Goal: Information Seeking & Learning: Learn about a topic

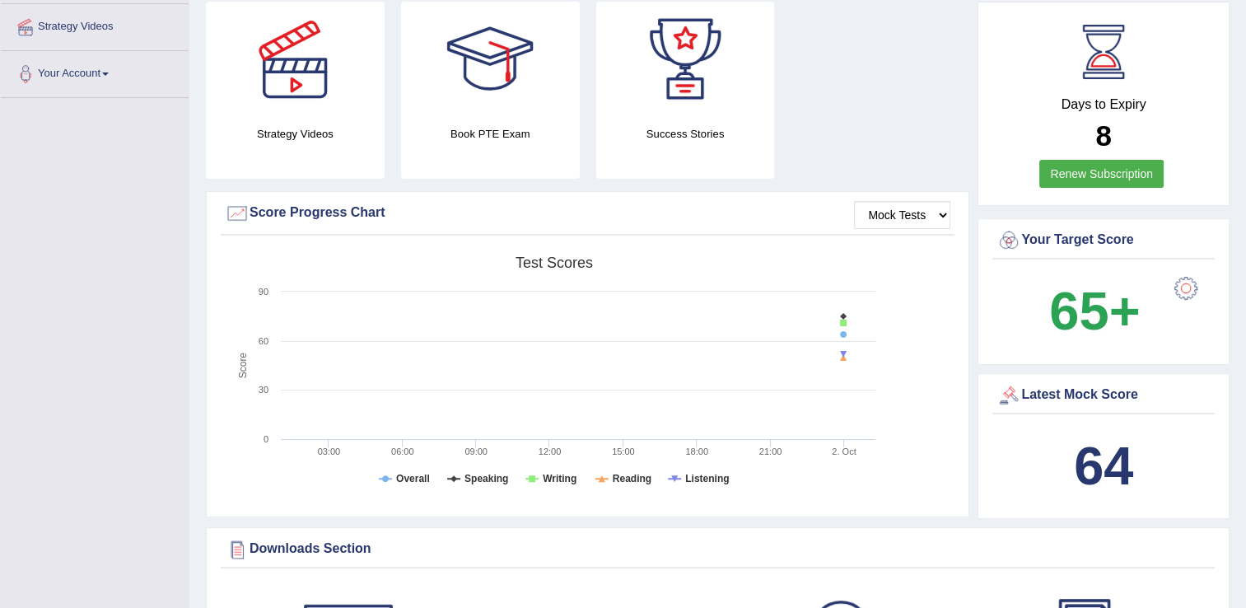
scroll to position [293, 0]
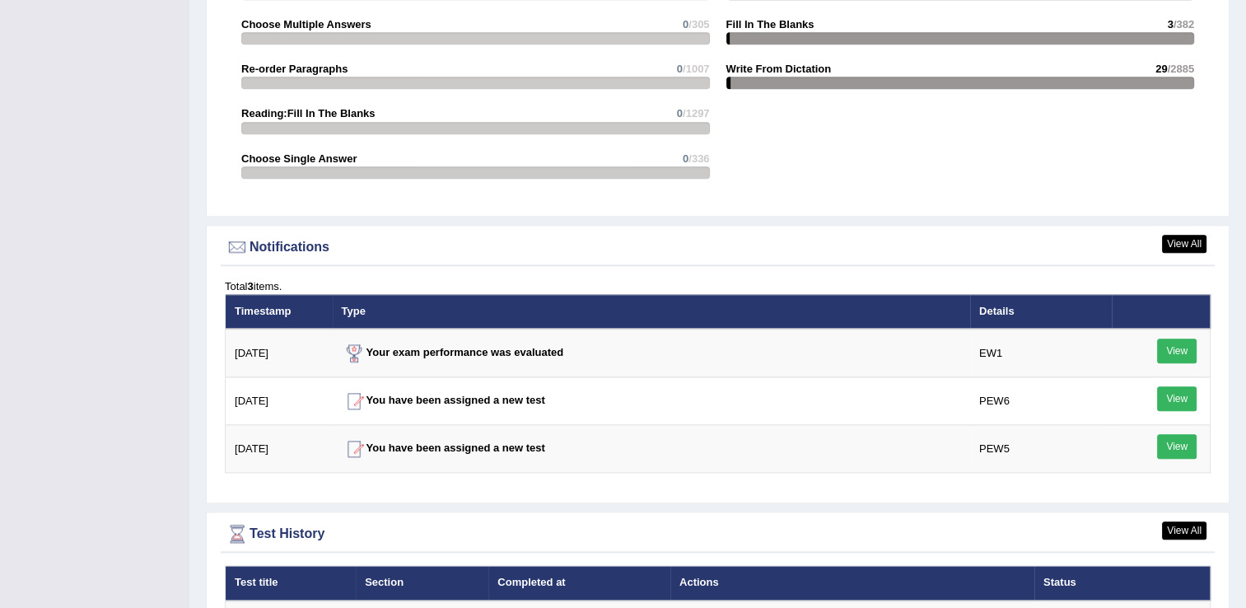
scroll to position [1998, 0]
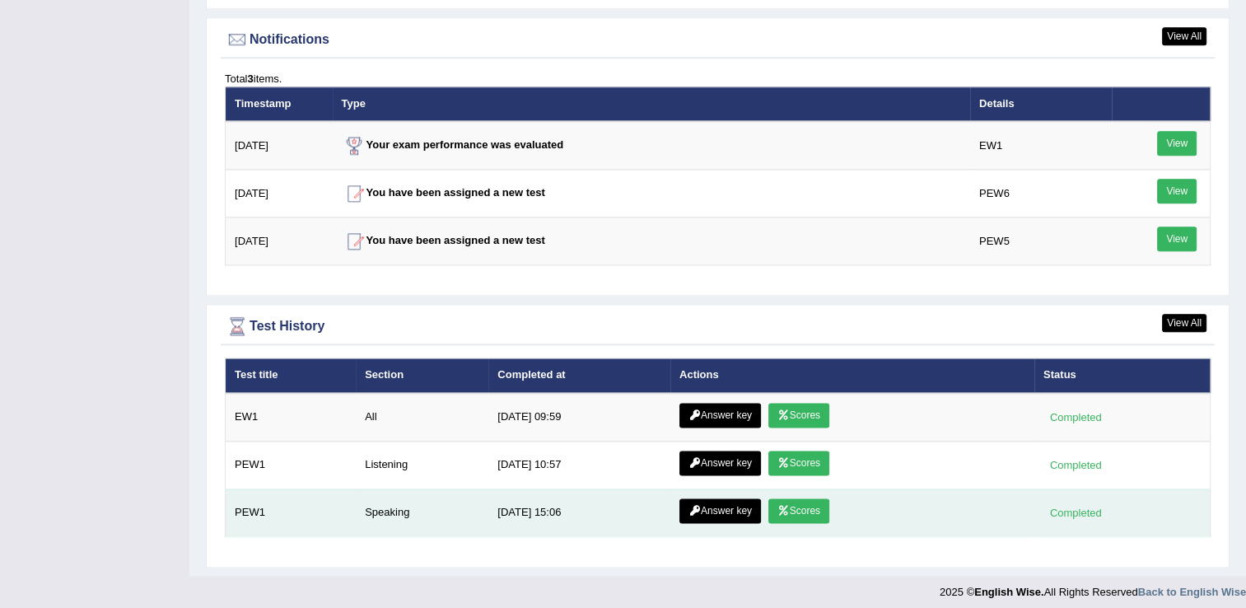
click at [804, 498] on link "Scores" at bounding box center [798, 510] width 61 height 25
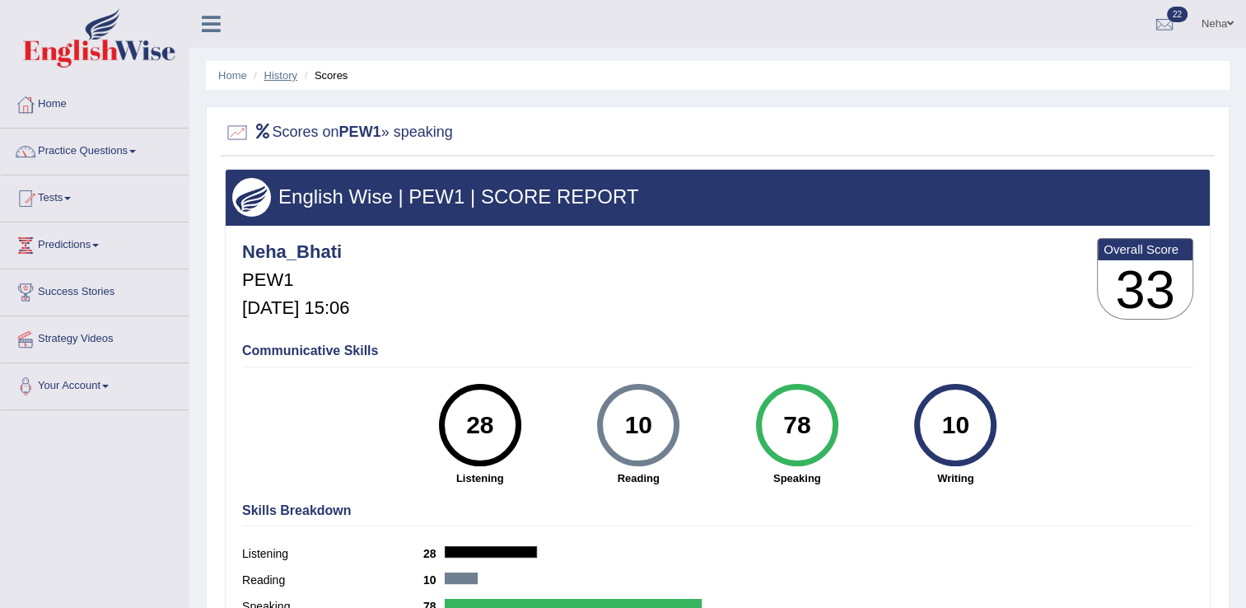
click at [278, 73] on link "History" at bounding box center [280, 75] width 33 height 12
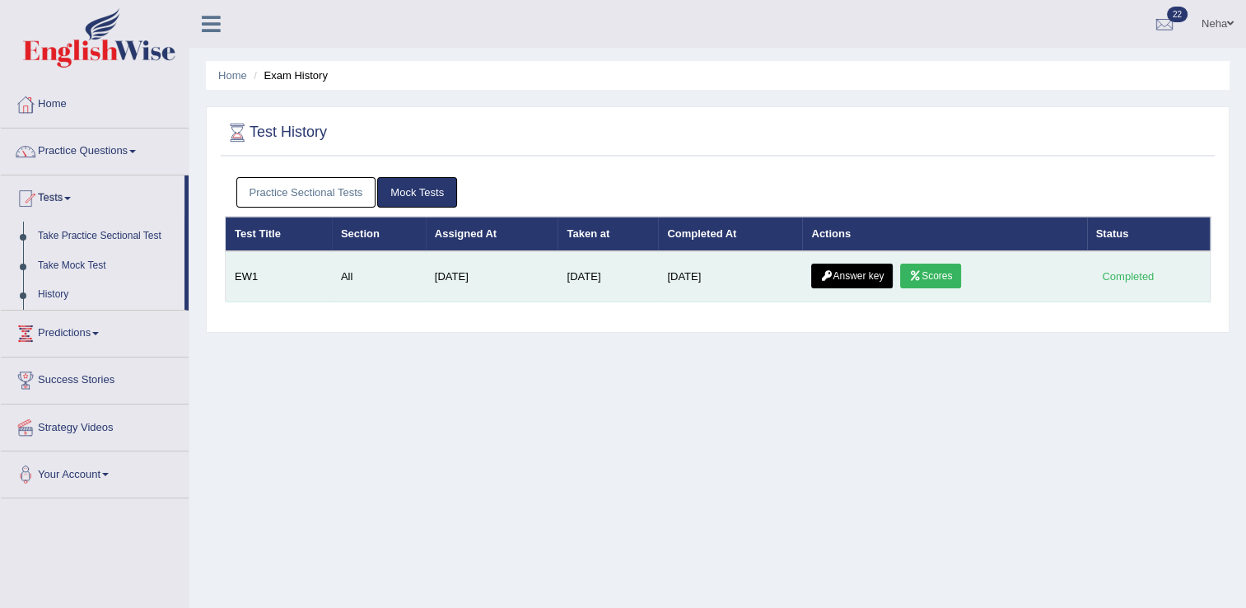
click at [869, 268] on link "Answer key" at bounding box center [852, 275] width 82 height 25
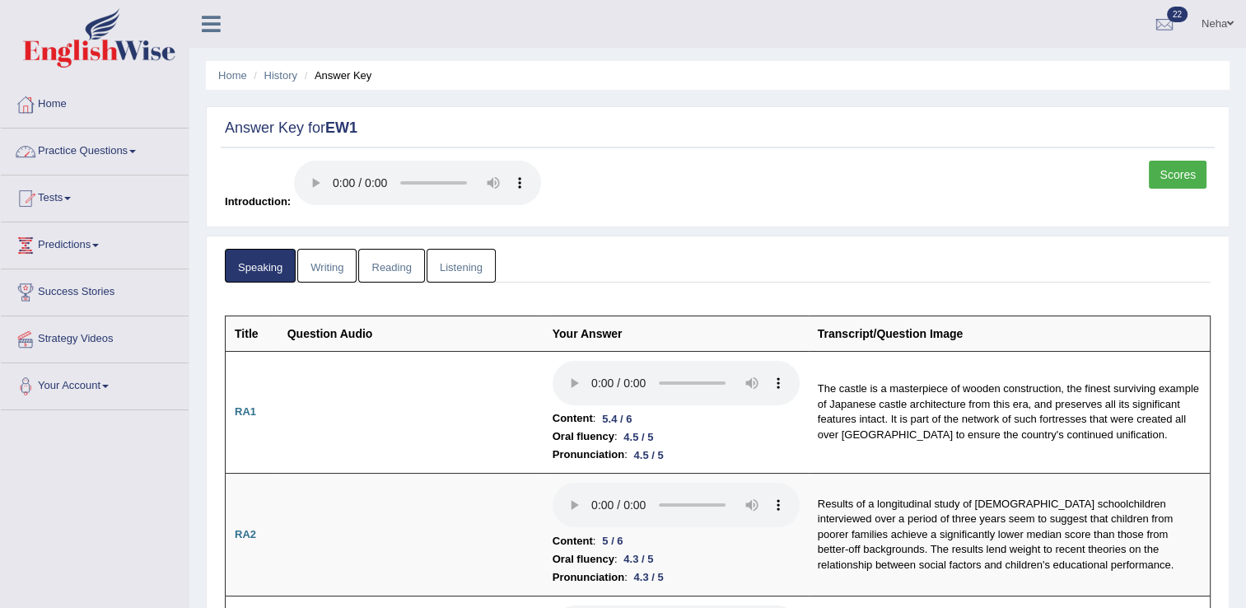
click at [82, 136] on link "Practice Questions" at bounding box center [95, 148] width 188 height 41
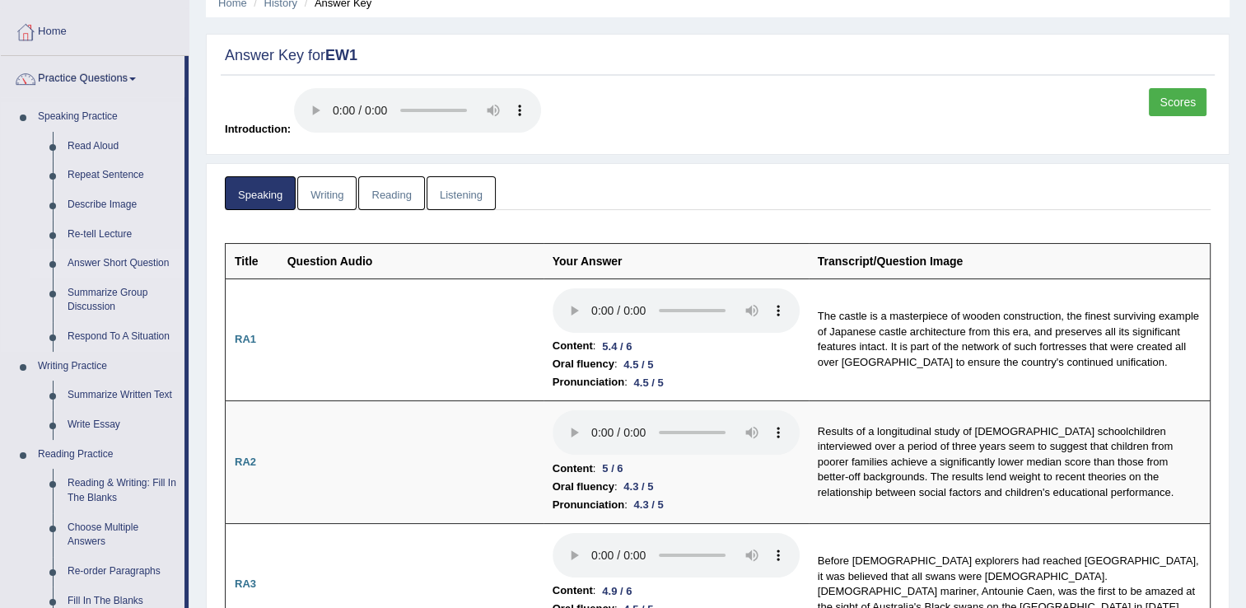
scroll to position [72, 0]
click at [87, 227] on link "Re-tell Lecture" at bounding box center [122, 235] width 124 height 30
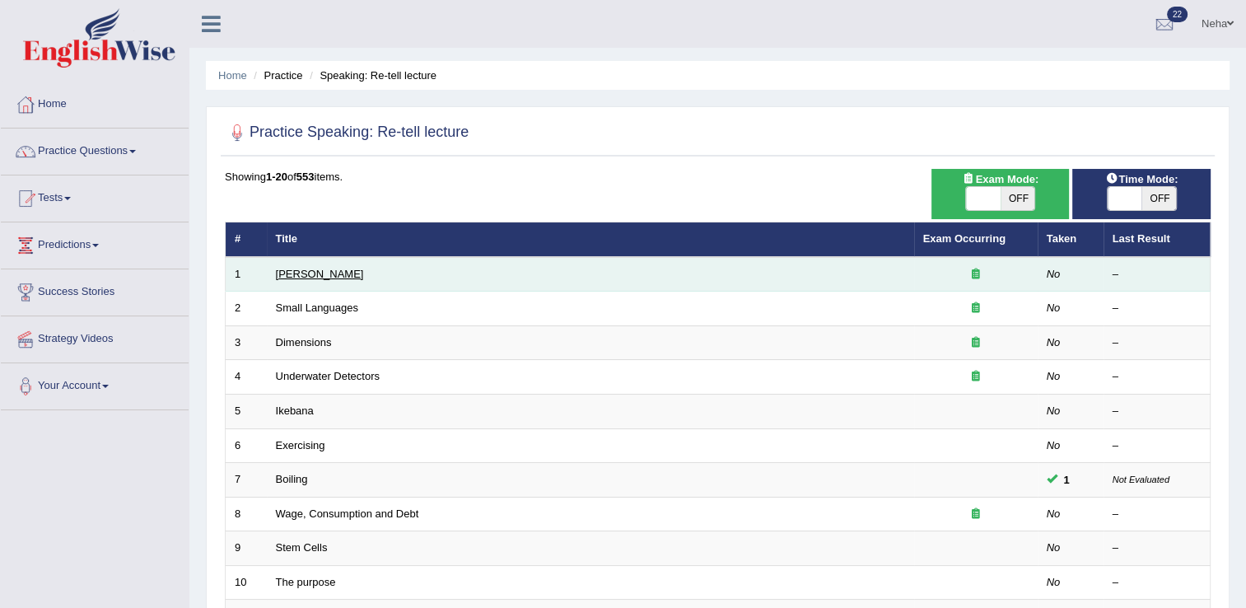
click at [338, 278] on link "[PERSON_NAME]" at bounding box center [320, 274] width 88 height 12
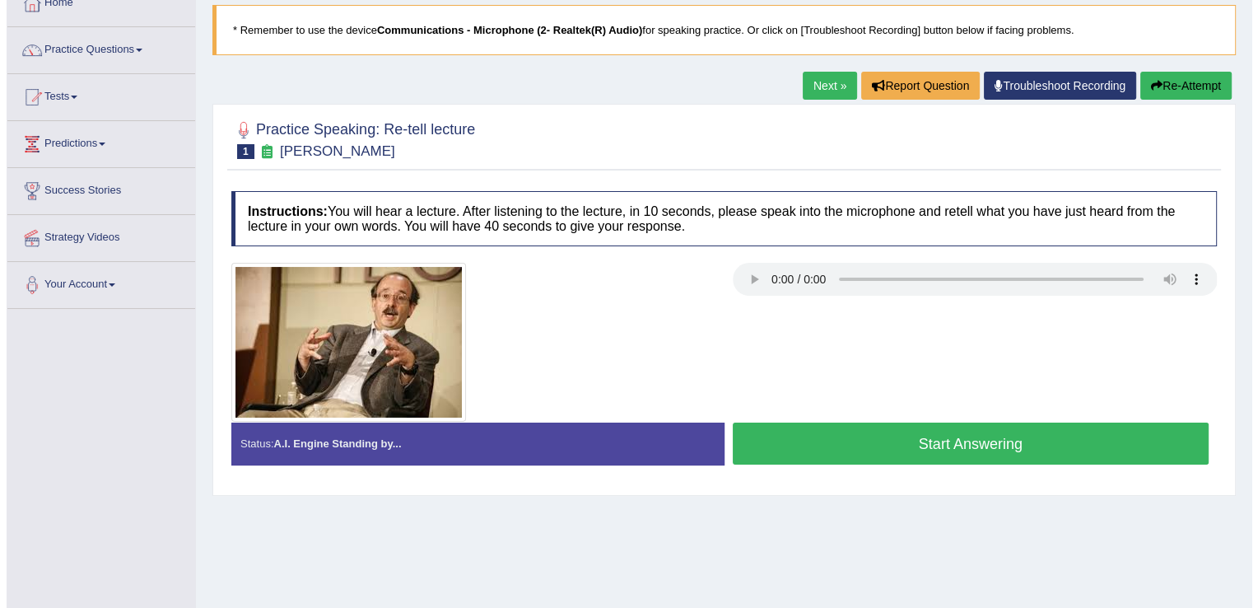
scroll to position [102, 0]
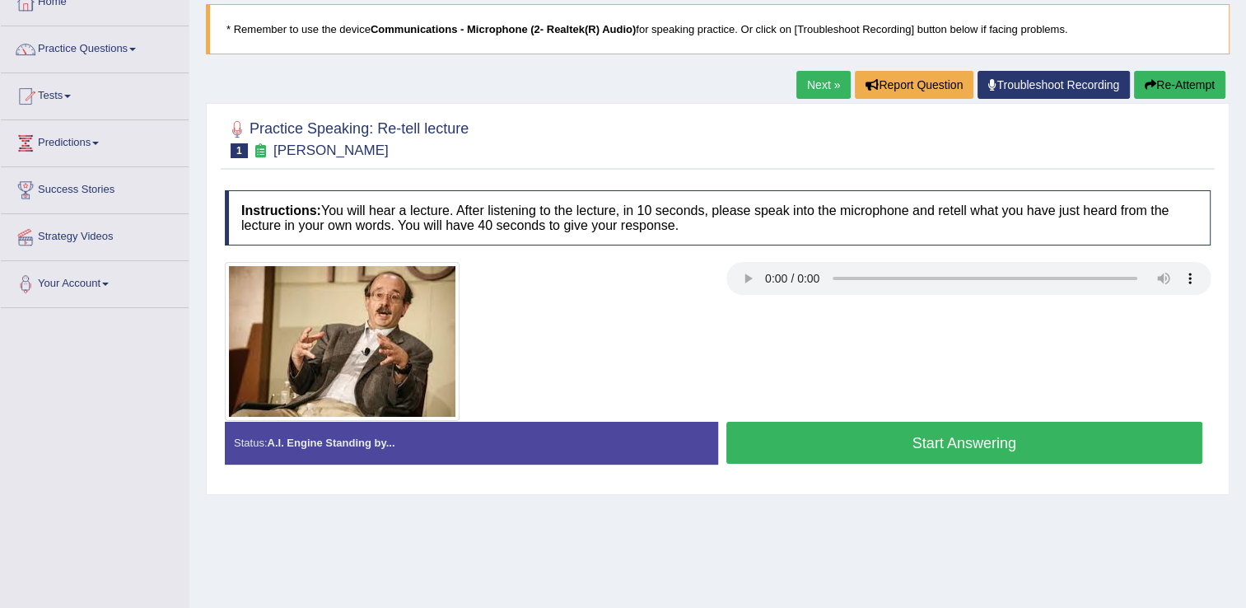
click at [834, 436] on button "Start Answering" at bounding box center [964, 443] width 477 height 42
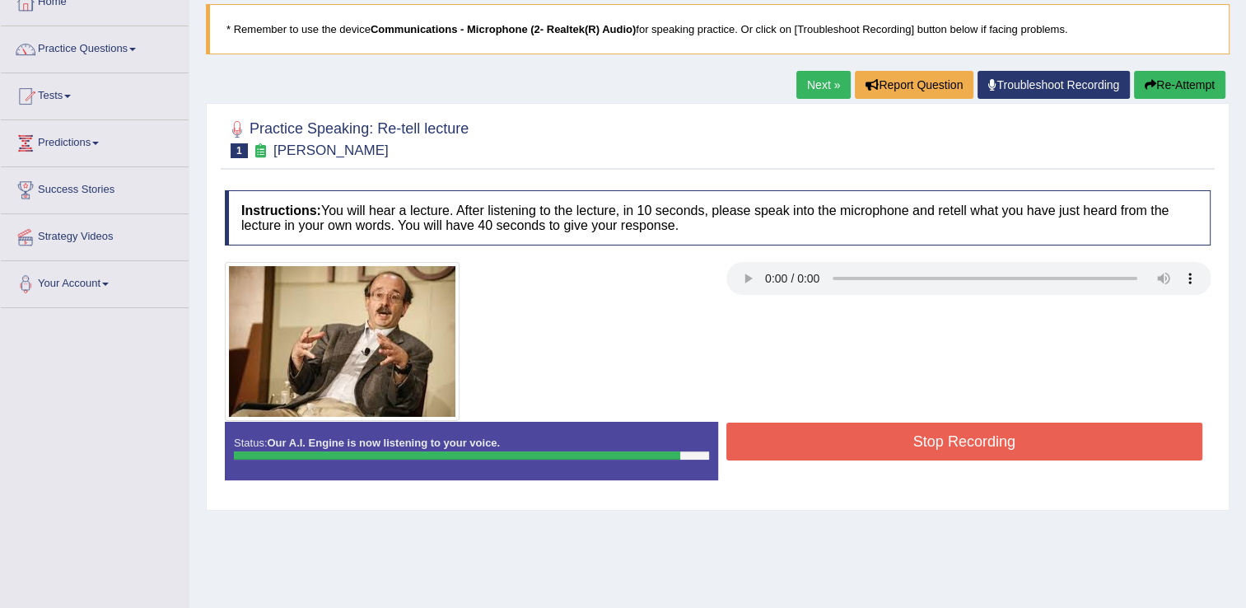
click at [834, 436] on button "Stop Recording" at bounding box center [964, 441] width 477 height 38
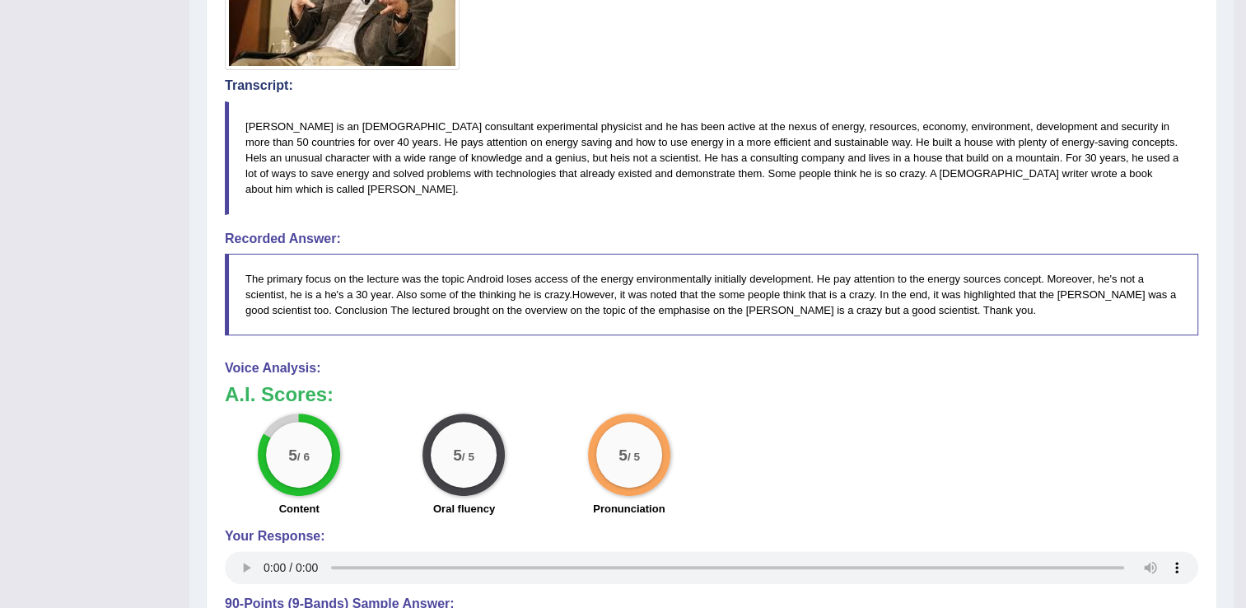
scroll to position [561, 0]
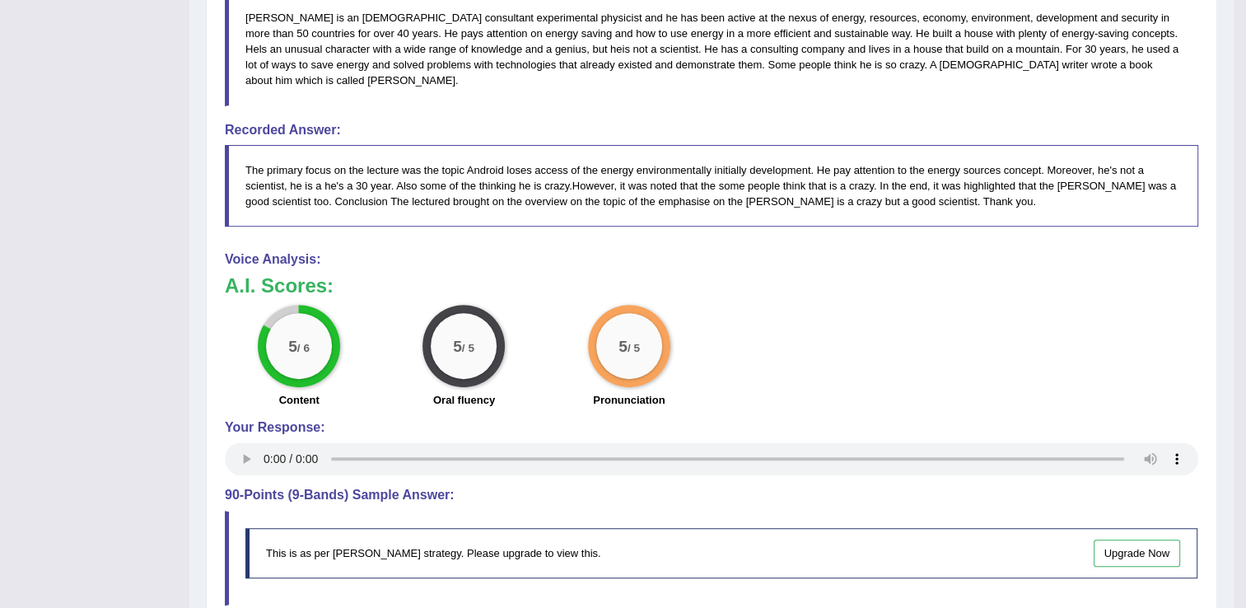
click at [811, 332] on div "5 / 6 Content 5 / 5 Oral fluency 5 / 5 Pronunciation" at bounding box center [712, 358] width 990 height 106
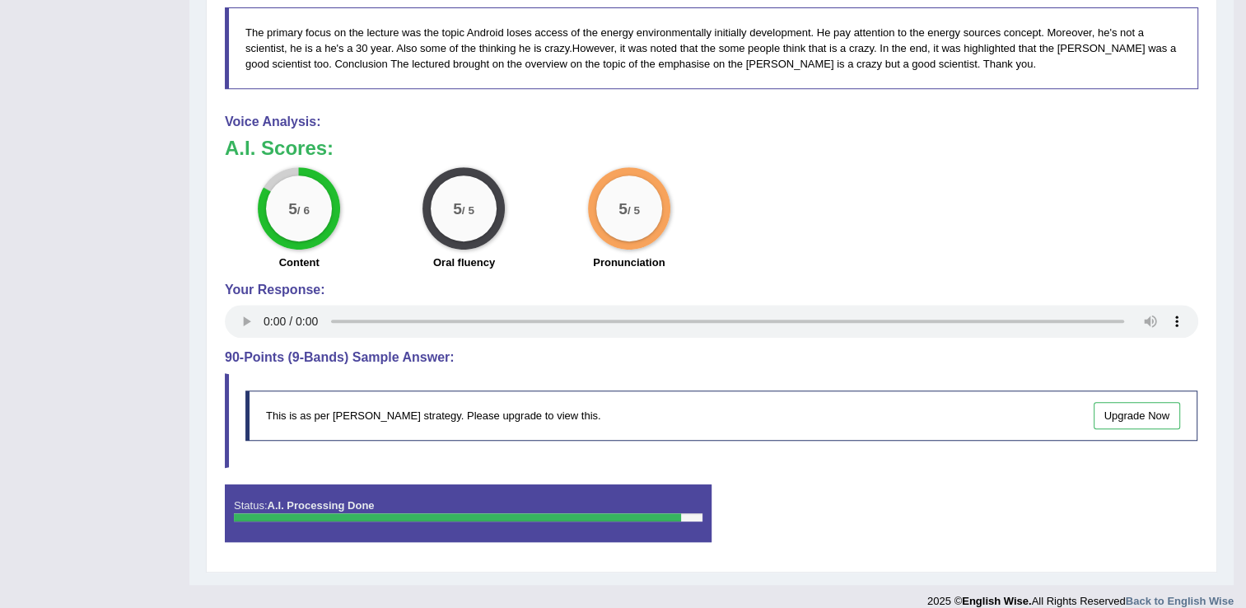
scroll to position [0, 0]
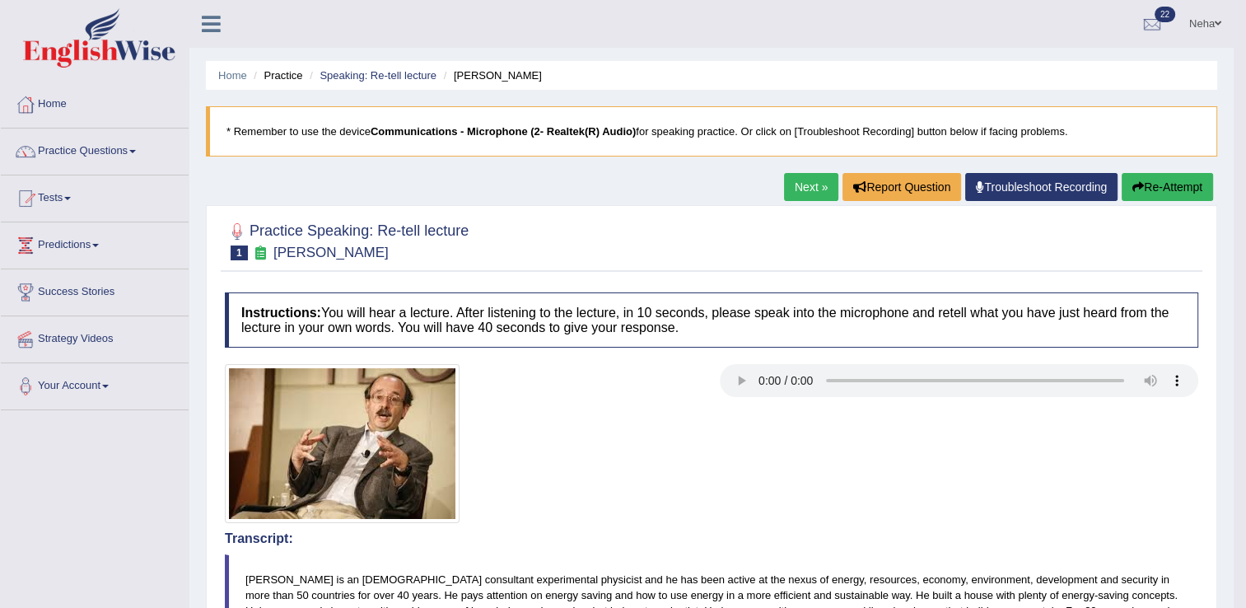
click at [800, 179] on link "Next »" at bounding box center [811, 187] width 54 height 28
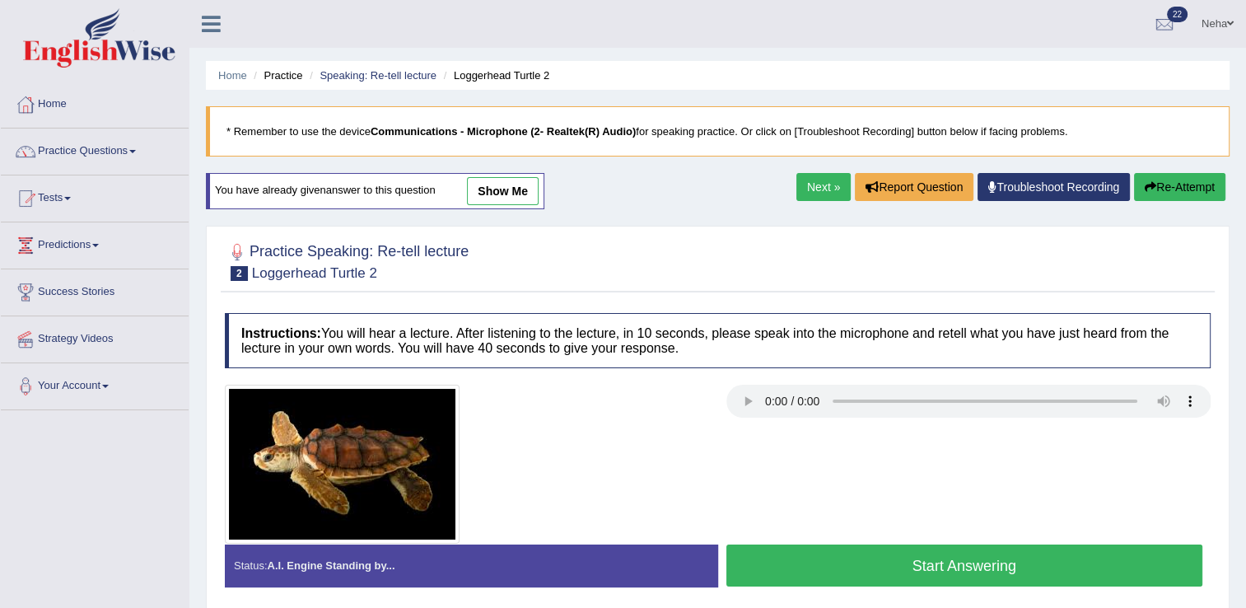
click at [822, 568] on button "Start Answering" at bounding box center [964, 565] width 477 height 42
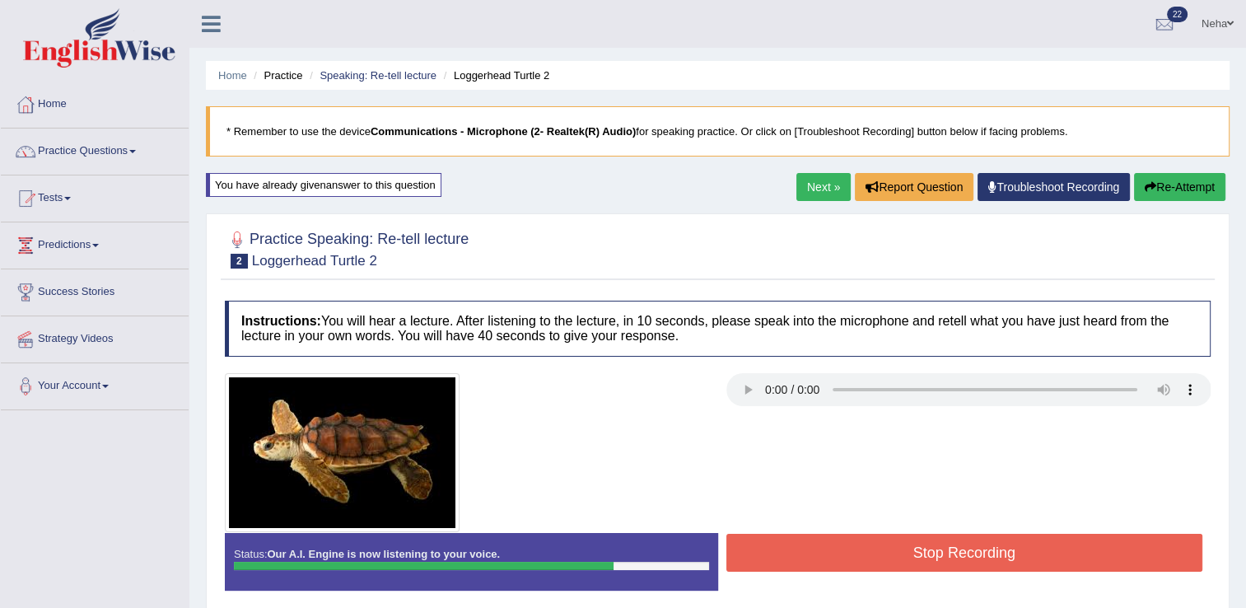
click at [858, 552] on button "Stop Recording" at bounding box center [964, 552] width 477 height 38
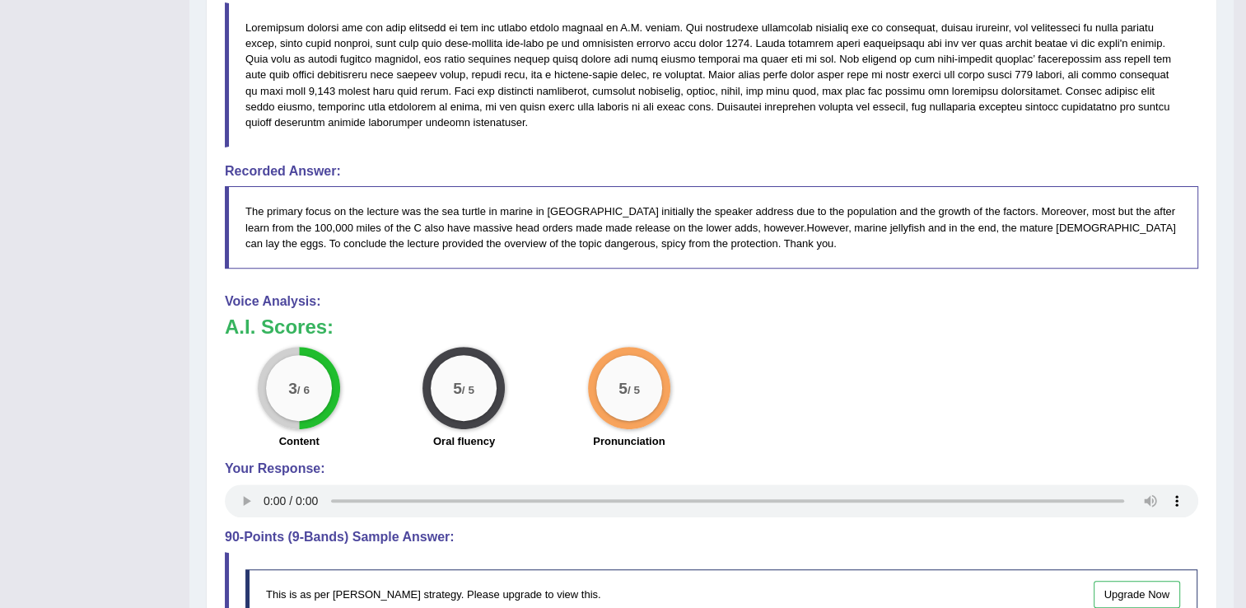
scroll to position [561, 0]
